Goal: Task Accomplishment & Management: Manage account settings

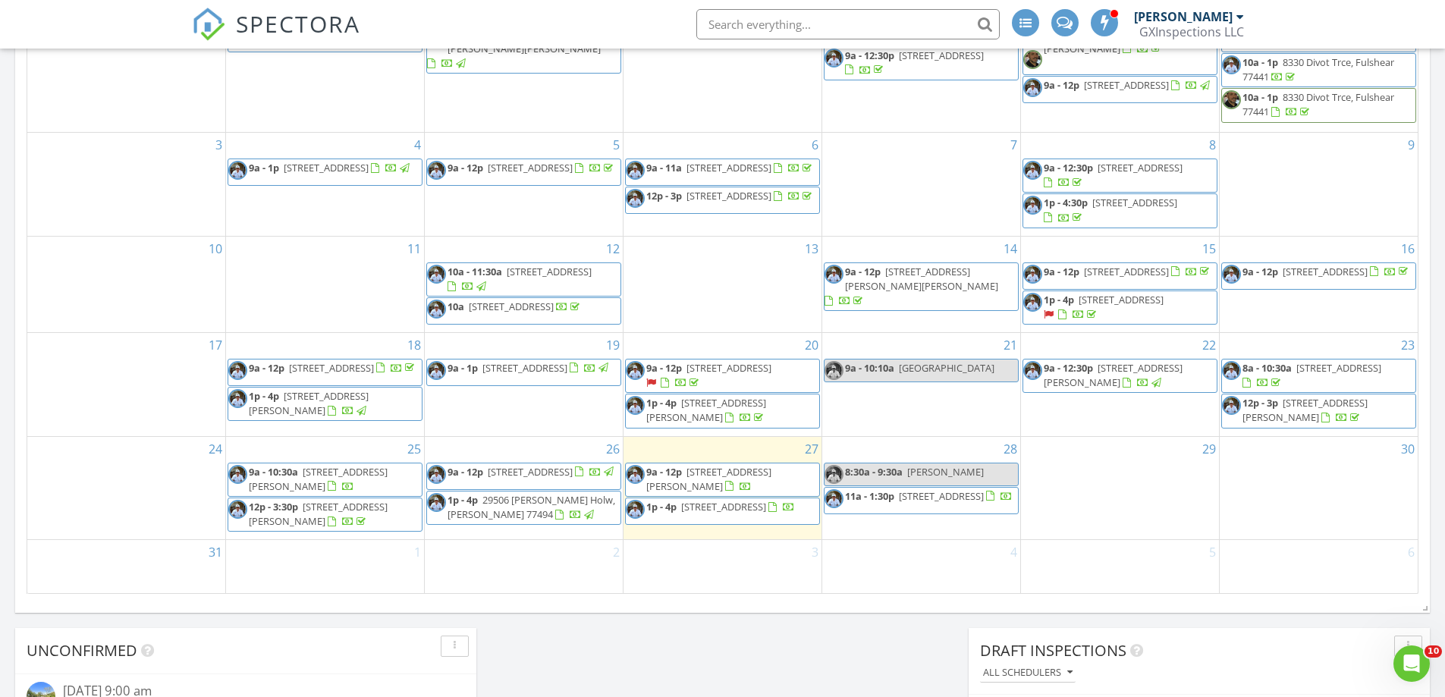
scroll to position [903, 0]
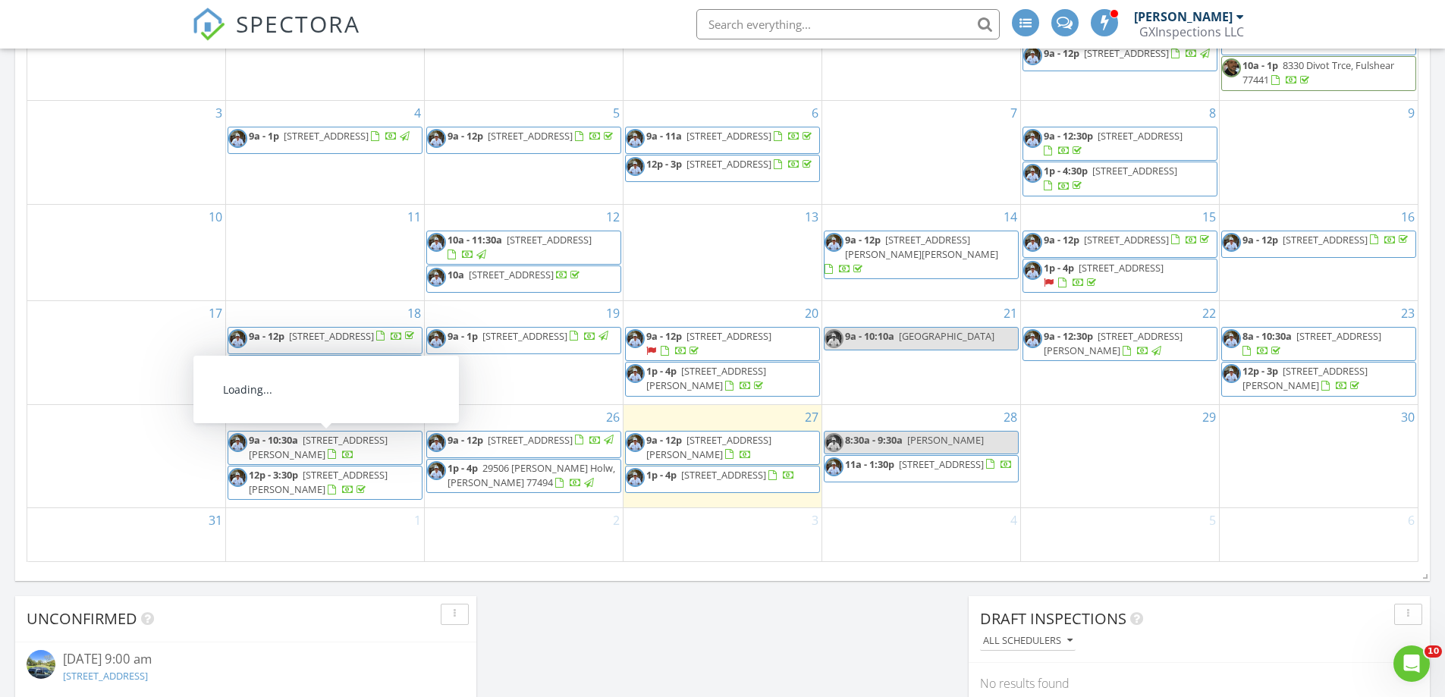
click at [319, 444] on span "3115 Havner Ln, Houston 77093" at bounding box center [318, 447] width 139 height 28
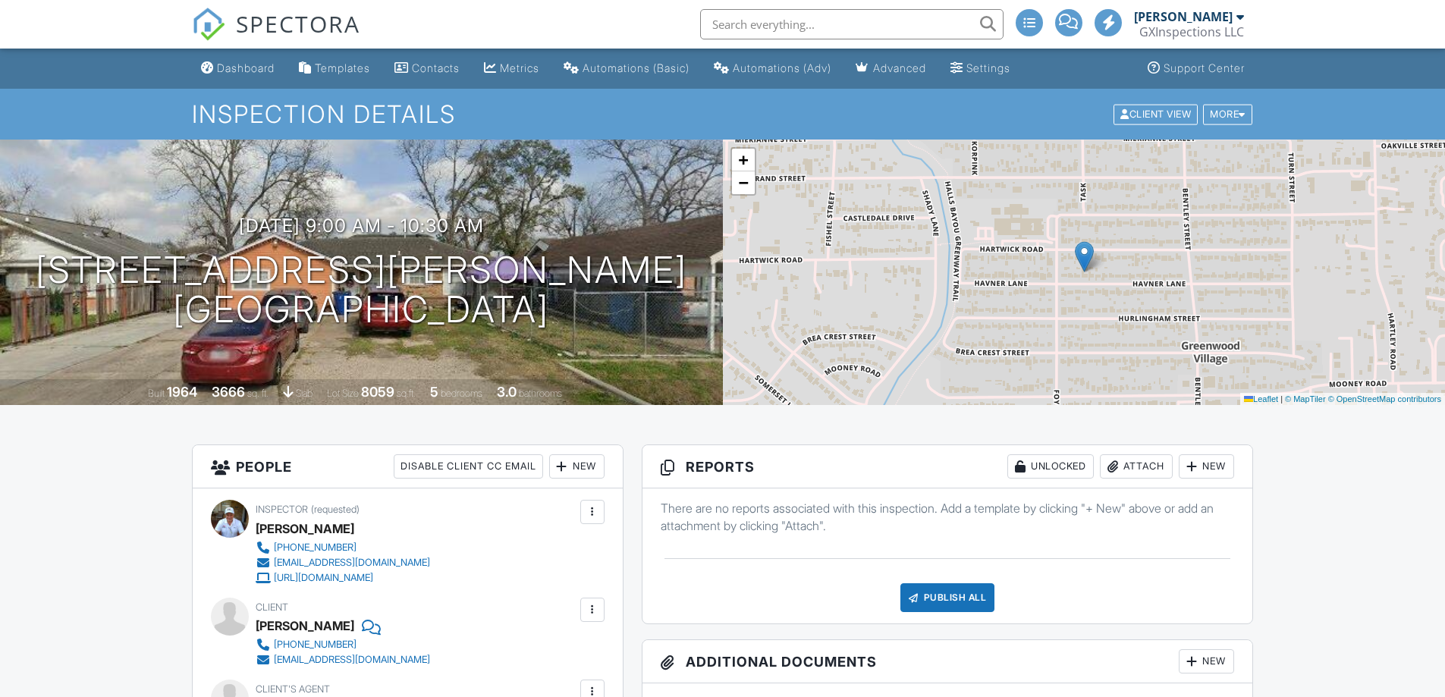
click at [237, 68] on div "Dashboard" at bounding box center [246, 67] width 58 height 13
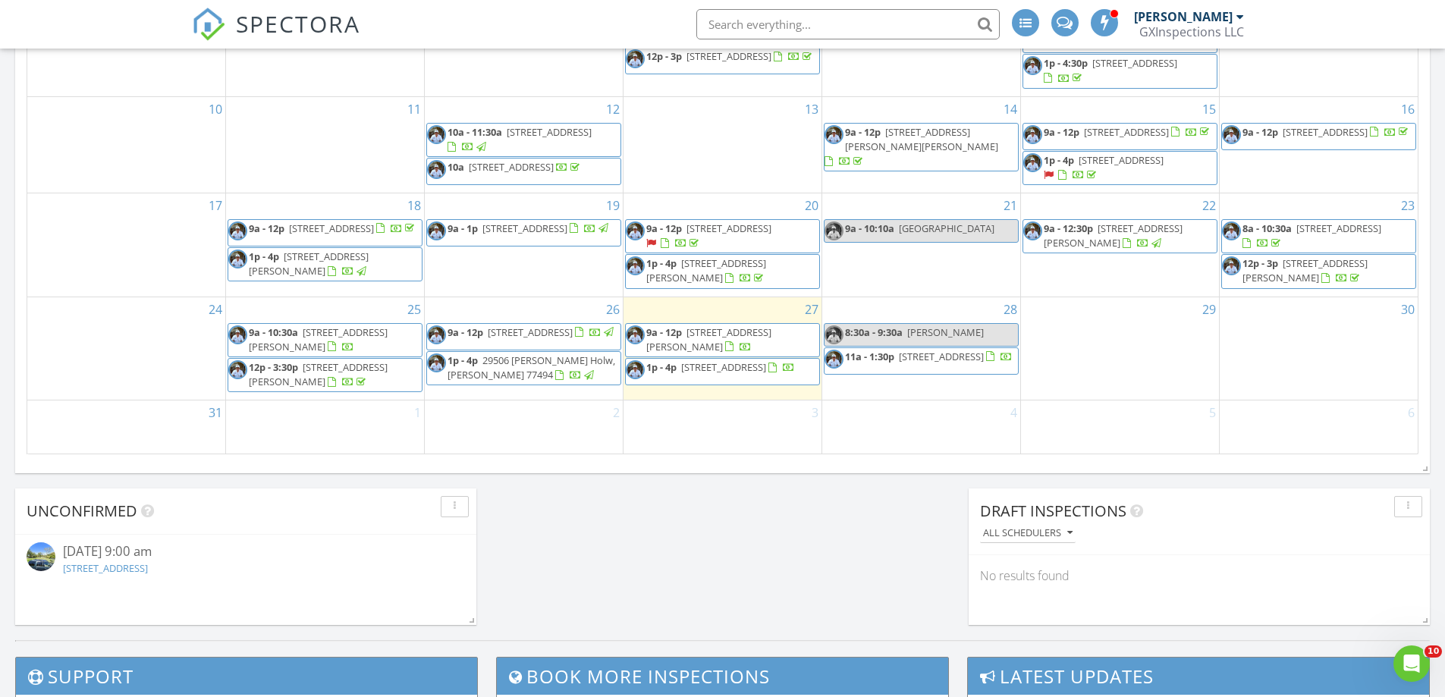
scroll to position [986, 0]
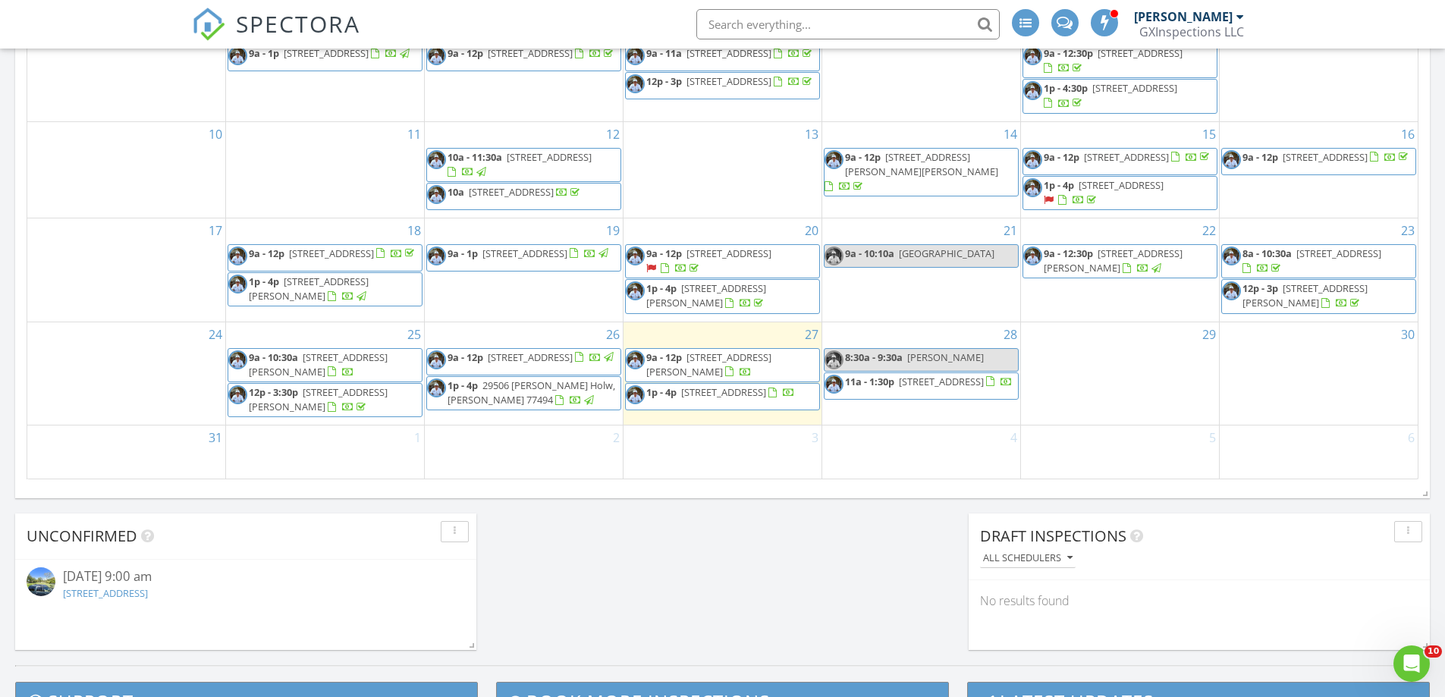
click at [767, 20] on input "text" at bounding box center [847, 24] width 303 height 30
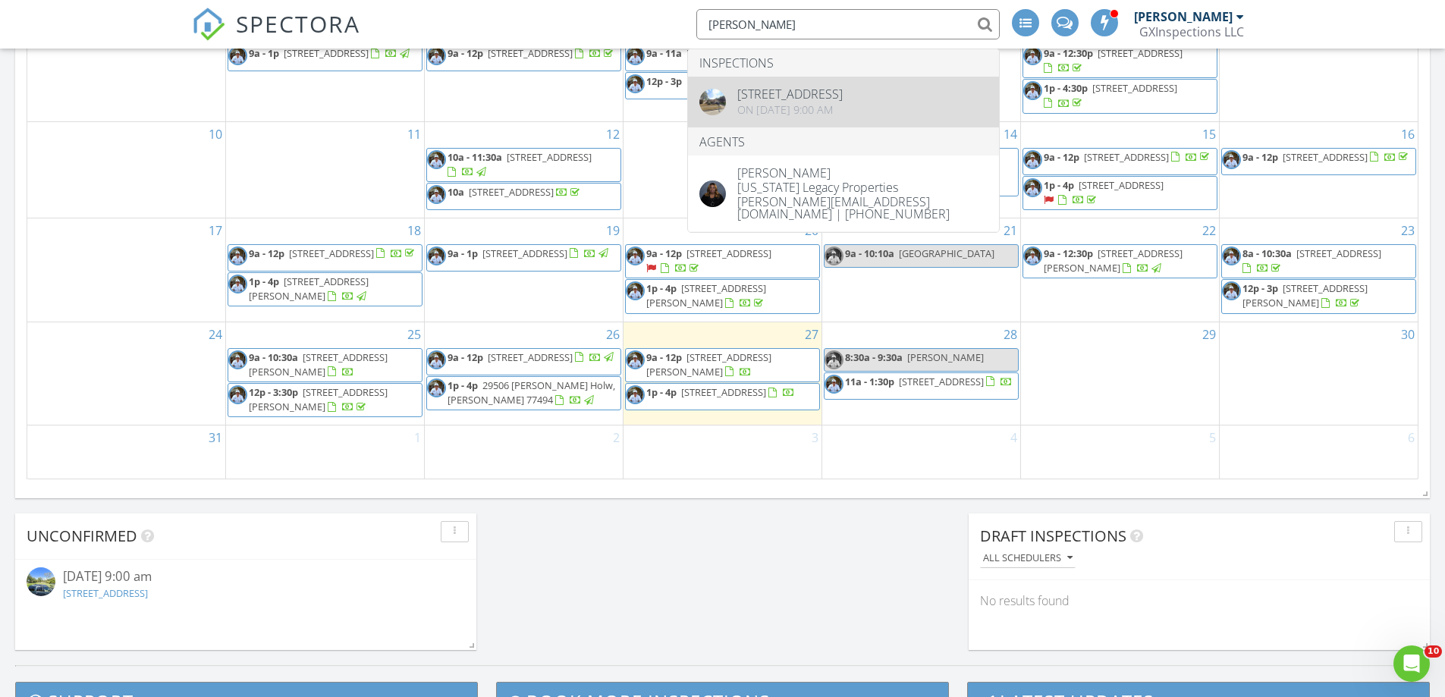
type input "CHERYL JONES"
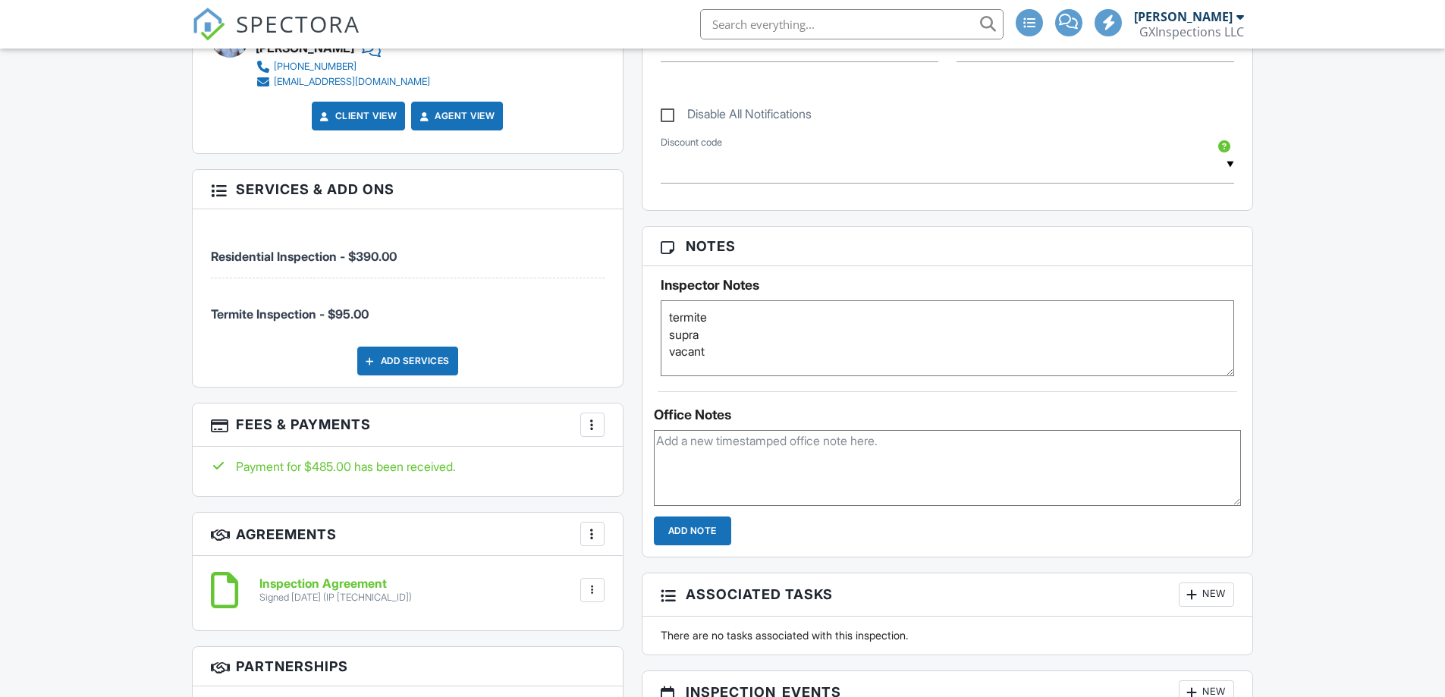
click at [585, 417] on div at bounding box center [592, 424] width 15 height 15
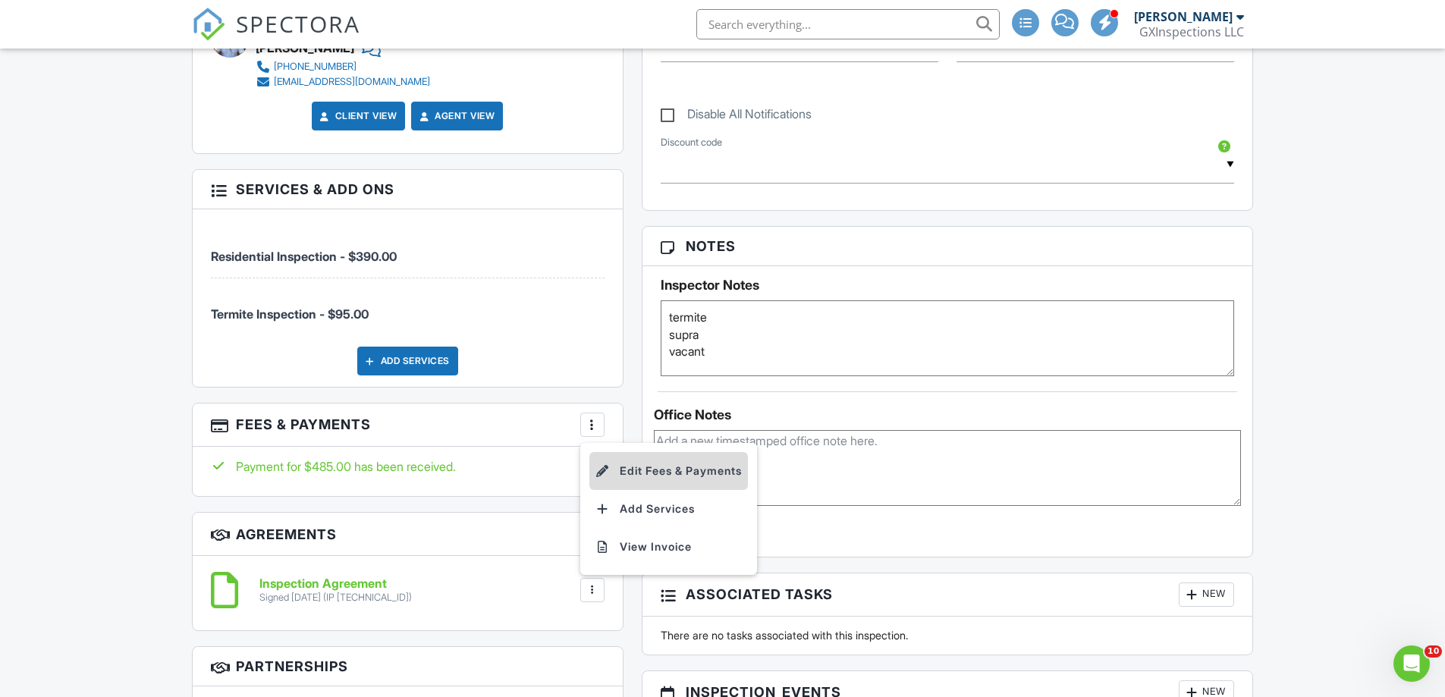
click at [656, 452] on li "Edit Fees & Payments" at bounding box center [668, 471] width 158 height 38
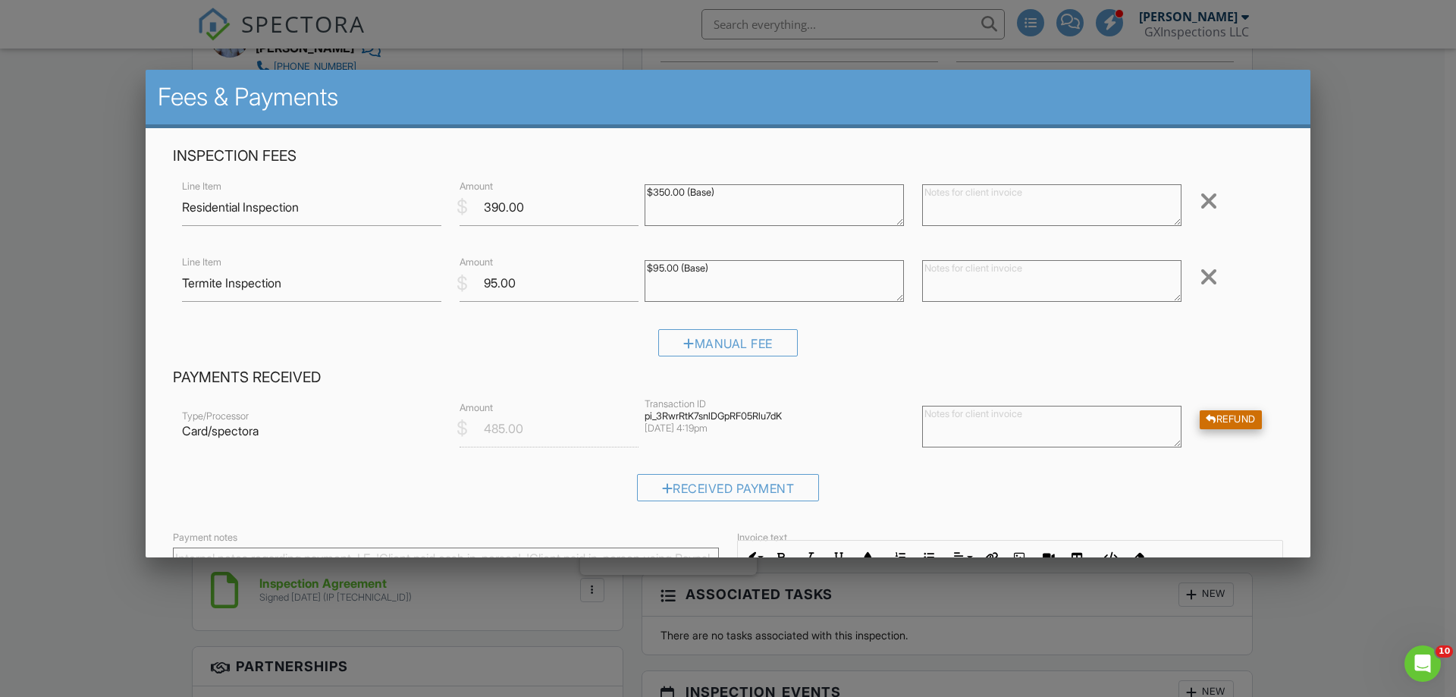
click at [1216, 422] on div "Refund" at bounding box center [1231, 419] width 62 height 19
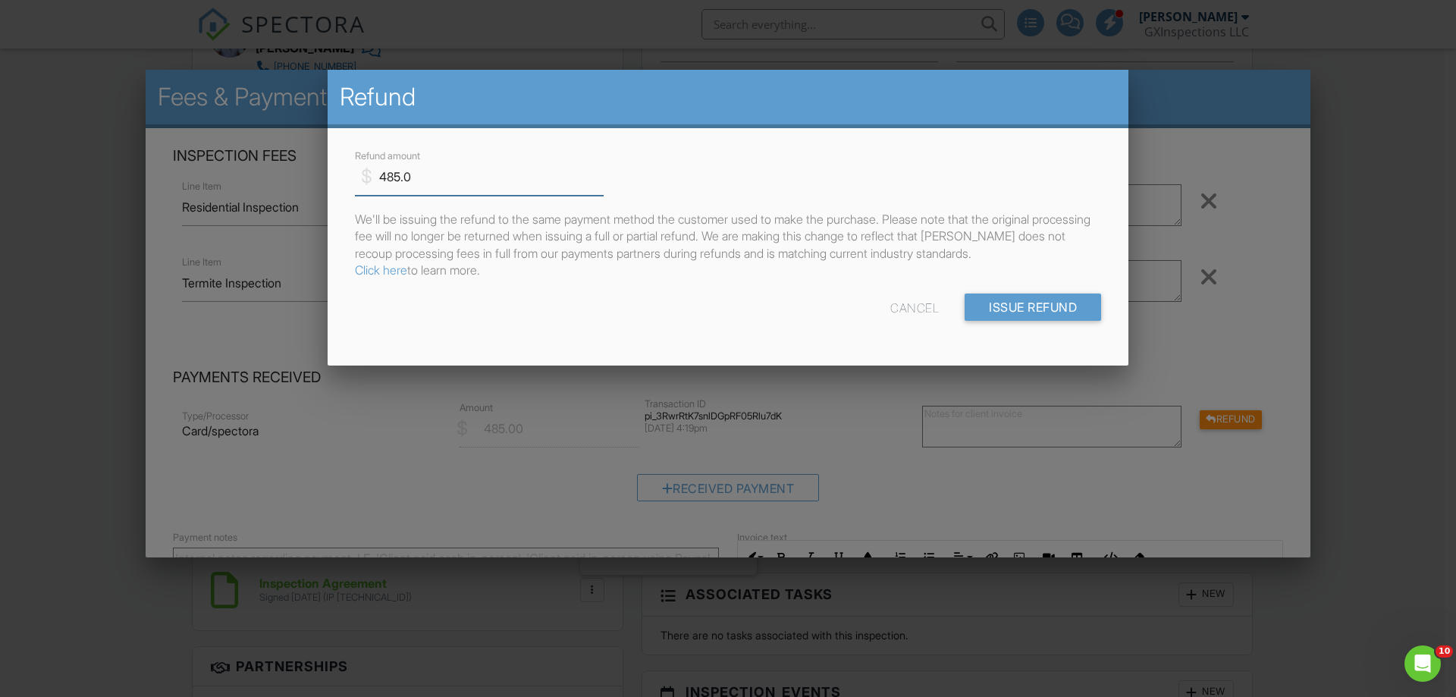
drag, startPoint x: 432, startPoint y: 186, endPoint x: 381, endPoint y: 180, distance: 51.2
click at [381, 180] on input "485.0" at bounding box center [479, 176] width 249 height 37
type input "95.00"
click at [1034, 308] on input "Issue Refund" at bounding box center [1033, 306] width 136 height 27
